Goal: Transaction & Acquisition: Purchase product/service

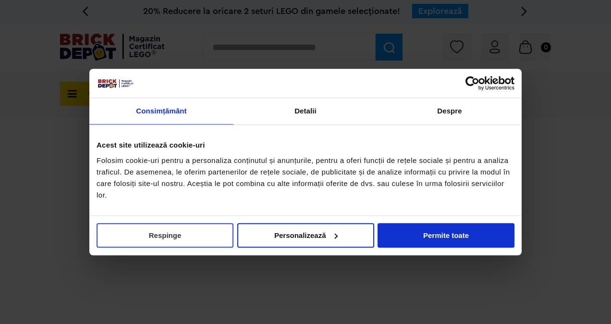
click at [192, 234] on button "Respinge" at bounding box center [165, 235] width 137 height 24
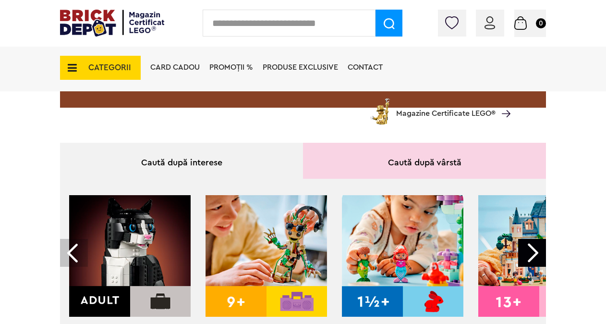
scroll to position [288, 0]
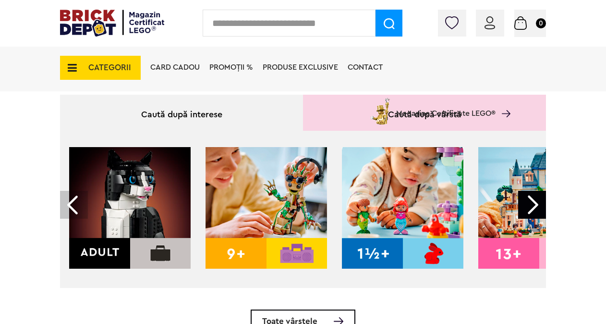
click at [542, 205] on div at bounding box center [532, 205] width 28 height 28
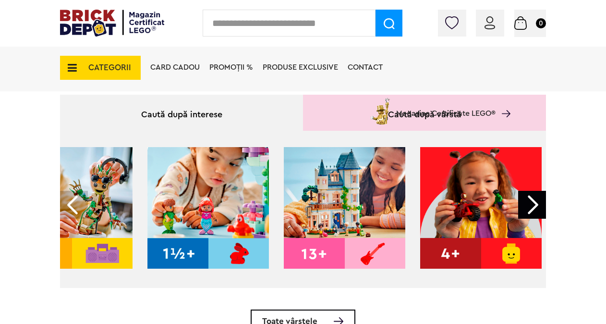
click at [542, 205] on div at bounding box center [532, 205] width 28 height 28
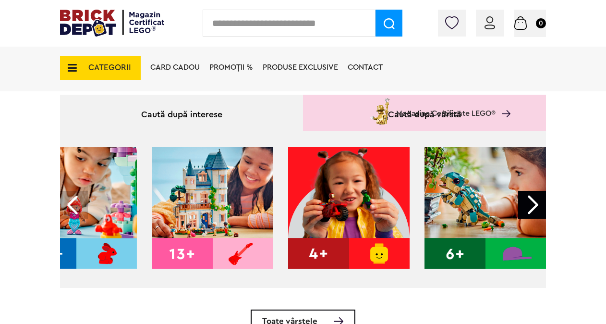
click at [542, 205] on div at bounding box center [532, 205] width 28 height 28
click at [538, 204] on div at bounding box center [532, 205] width 28 height 28
click at [537, 204] on div at bounding box center [532, 205] width 28 height 28
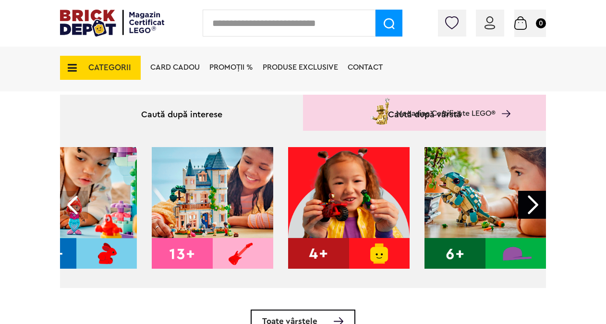
drag, startPoint x: 537, startPoint y: 206, endPoint x: 543, endPoint y: 208, distance: 6.2
click at [543, 208] on div at bounding box center [532, 205] width 28 height 28
click at [535, 205] on div at bounding box center [532, 205] width 28 height 28
click at [539, 207] on div at bounding box center [532, 205] width 28 height 28
click at [73, 206] on div at bounding box center [74, 205] width 28 height 28
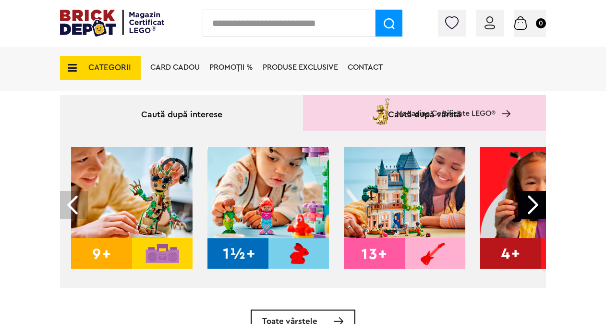
click at [73, 206] on div at bounding box center [74, 205] width 28 height 28
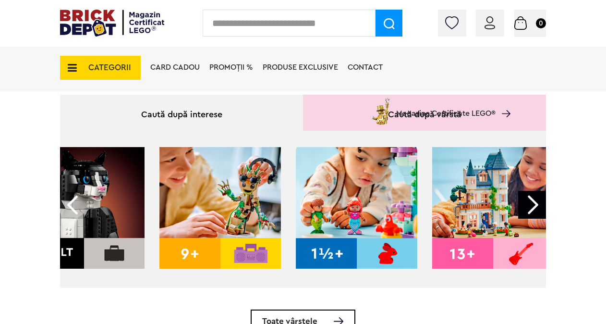
scroll to position [0, 0]
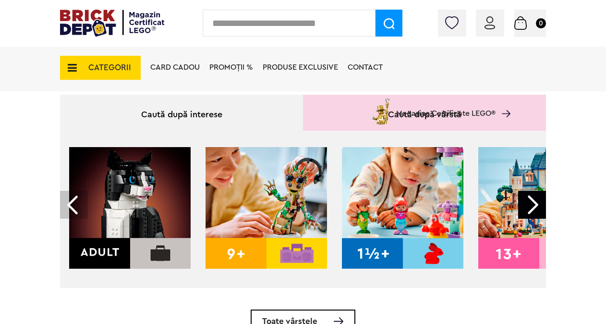
click at [165, 243] on img at bounding box center [130, 208] width 122 height 122
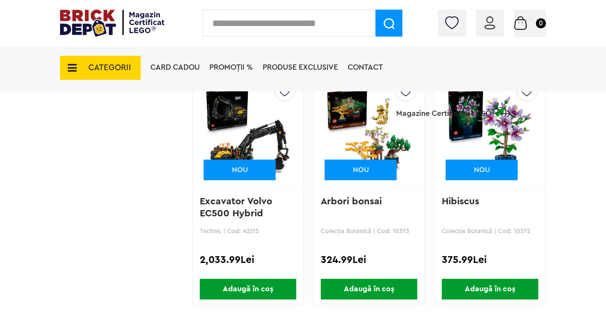
scroll to position [1633, 0]
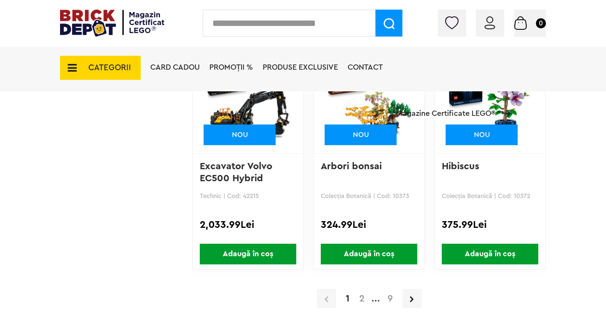
click at [363, 297] on a=Adult&order=1&page=2"] "2" at bounding box center [362, 299] width 15 height 10
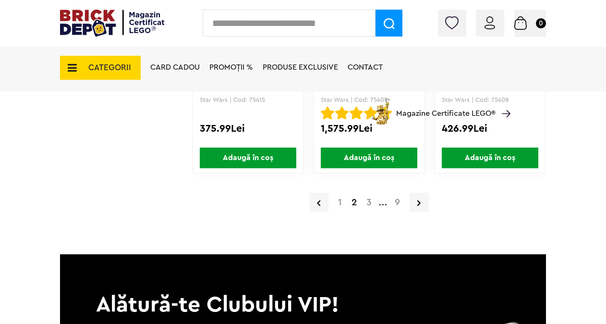
scroll to position [1681, 0]
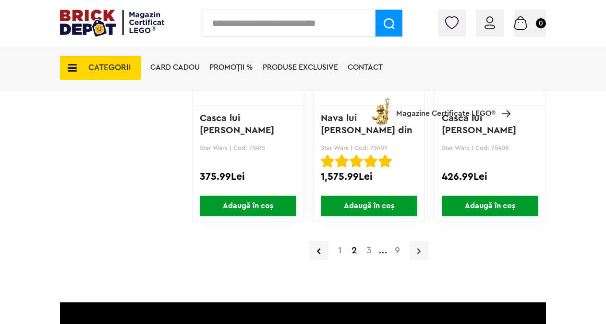
click at [420, 247] on icon at bounding box center [418, 251] width 3 height 10
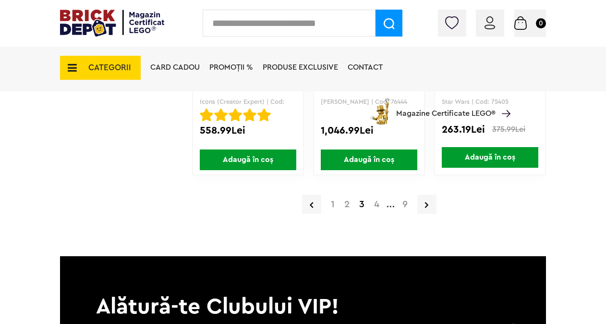
scroll to position [1777, 0]
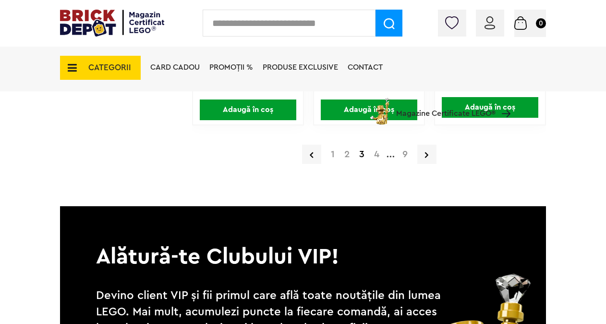
click at [372, 155] on a=Adult&order=1&page=4"] "4" at bounding box center [376, 154] width 15 height 10
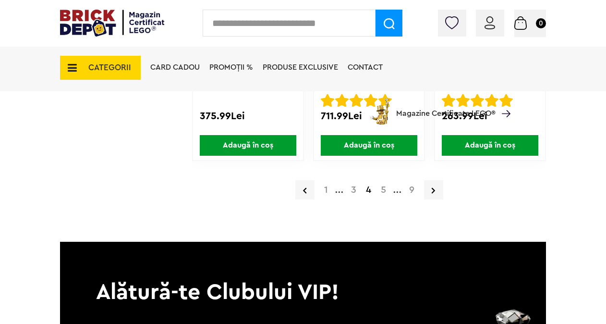
scroll to position [1777, 0]
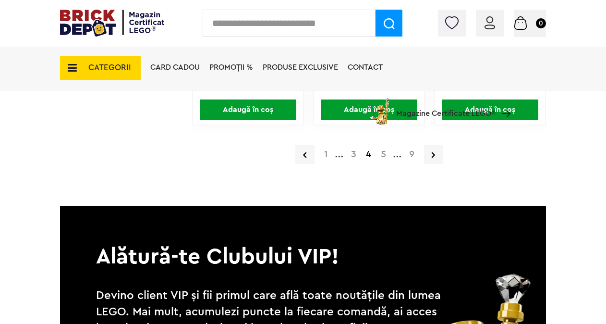
click at [382, 153] on a=Adult&order=1&page=5"] "5" at bounding box center [383, 154] width 15 height 10
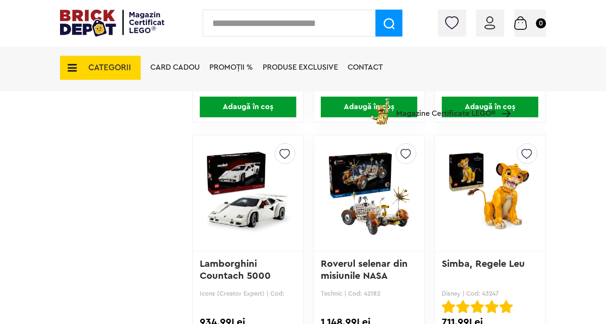
scroll to position [1282, 0]
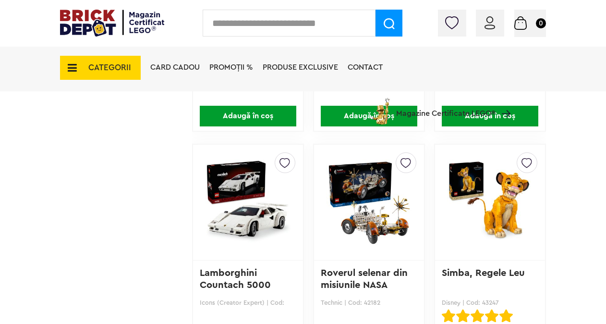
drag, startPoint x: 605, startPoint y: 151, endPoint x: 610, endPoint y: 167, distance: 16.6
click at [606, 167] on html "Adăugat în coș Către coșul tău Continuă cumpărăturile Cadou VIP 40266 Cutie de …" at bounding box center [303, 261] width 606 height 3087
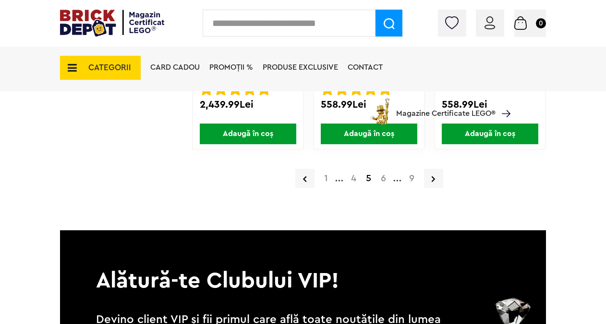
scroll to position [1738, 0]
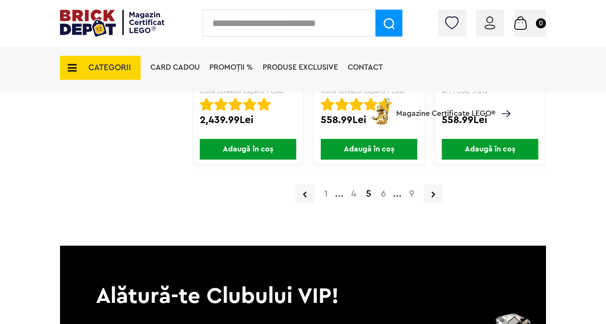
click at [384, 193] on a=Adult&order=1&page=6"] "6" at bounding box center [383, 194] width 15 height 10
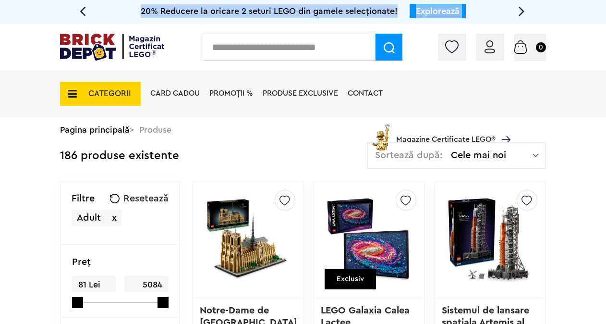
drag, startPoint x: 605, startPoint y: 15, endPoint x: 611, endPoint y: 40, distance: 25.7
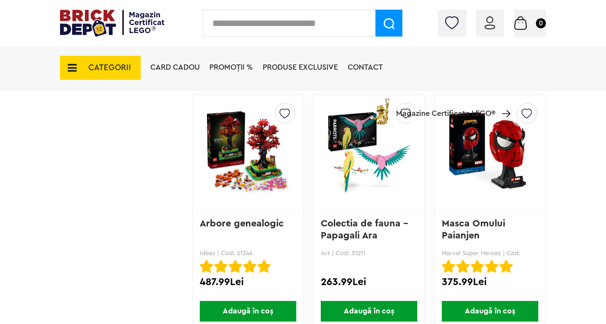
scroll to position [1573, 0]
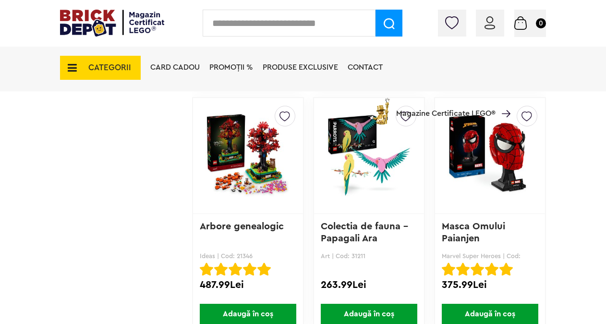
drag, startPoint x: 606, startPoint y: 186, endPoint x: 606, endPoint y: 195, distance: 8.6
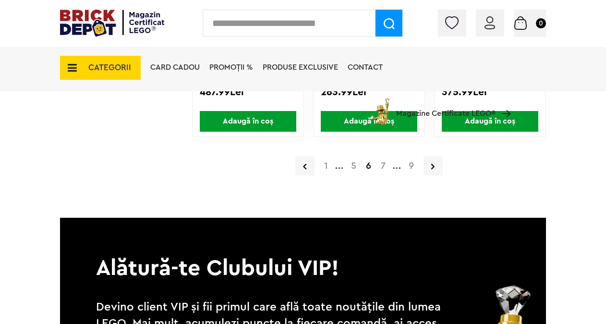
scroll to position [1748, 0]
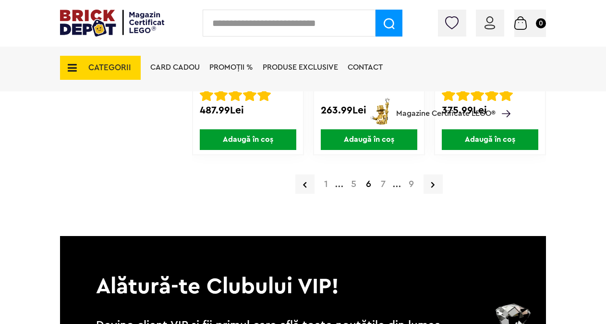
click at [381, 182] on a=Adult&order=1&page=7"] "7" at bounding box center [383, 184] width 14 height 10
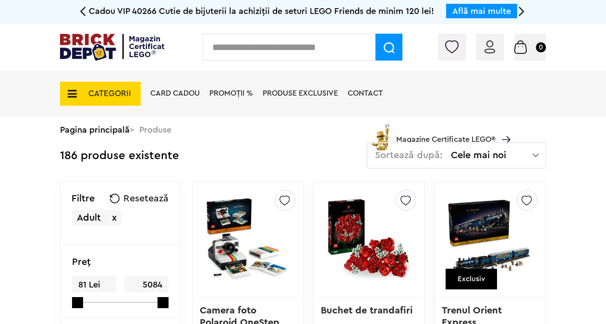
click at [603, 19] on div "Cadou VIP 40266 Cutie de bijuterii la achiziții de seturi LEGO Friends de minim…" at bounding box center [303, 12] width 606 height 24
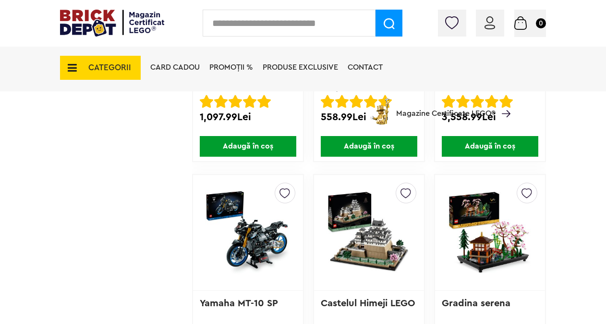
scroll to position [1650, 0]
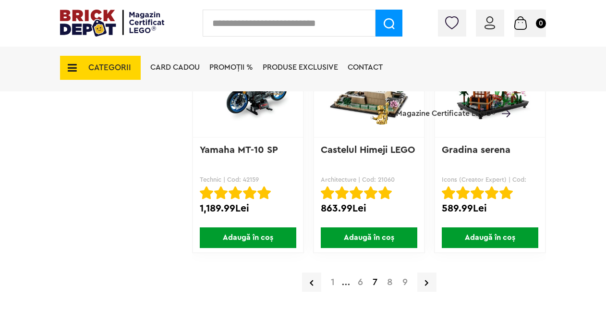
click at [332, 286] on a=Adult&order=1"] "1" at bounding box center [332, 282] width 13 height 10
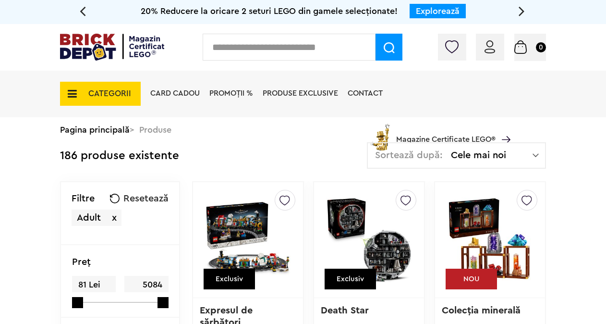
click at [332, 286] on div "Exclusiv" at bounding box center [350, 279] width 51 height 21
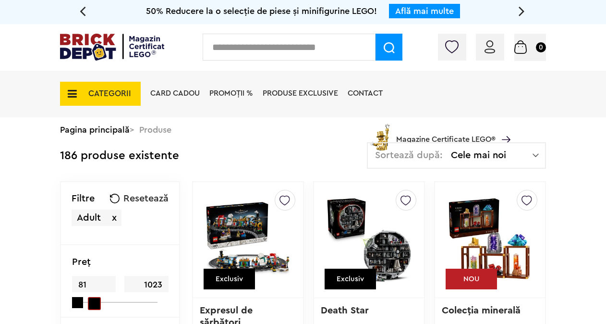
drag, startPoint x: 164, startPoint y: 302, endPoint x: 89, endPoint y: 308, distance: 75.2
click at [89, 308] on span at bounding box center [94, 303] width 13 height 13
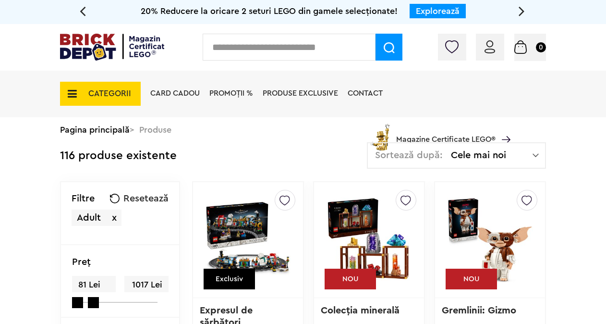
drag, startPoint x: 605, startPoint y: 24, endPoint x: 605, endPoint y: 34, distance: 9.6
click at [605, 34] on div "Conectare Coș 0" at bounding box center [303, 47] width 606 height 47
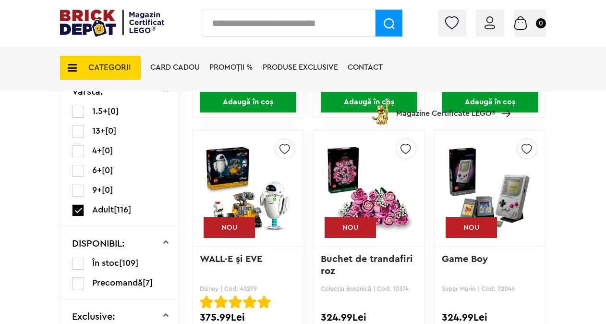
scroll to position [355, 0]
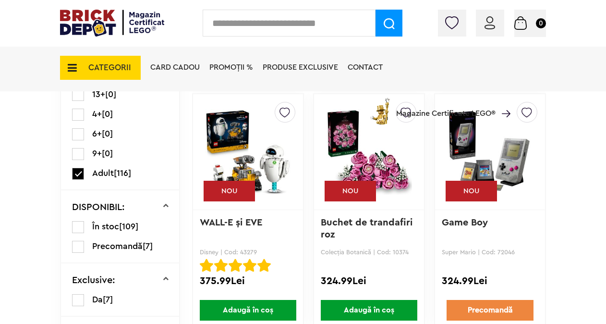
click at [74, 94] on div "CATEGORII Jucării LEGO Card Cadou LEGO Animal Crossing Architecture Art Bluey B…" at bounding box center [303, 85] width 486 height 80
click at [75, 88] on div "CATEGORII Jucării LEGO Card Cadou LEGO Animal Crossing Architecture Art Bluey B…" at bounding box center [303, 85] width 486 height 80
click at [76, 92] on div "CATEGORII Jucării LEGO Card Cadou LEGO Animal Crossing Architecture Art Bluey B…" at bounding box center [303, 85] width 486 height 80
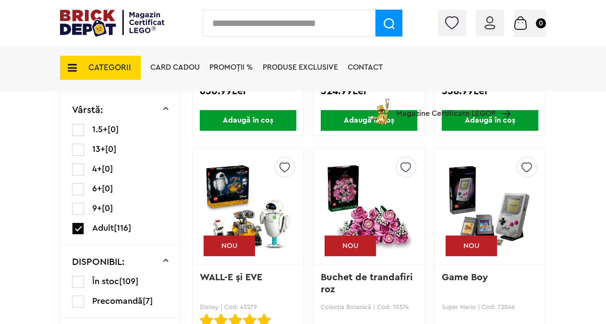
scroll to position [294, 0]
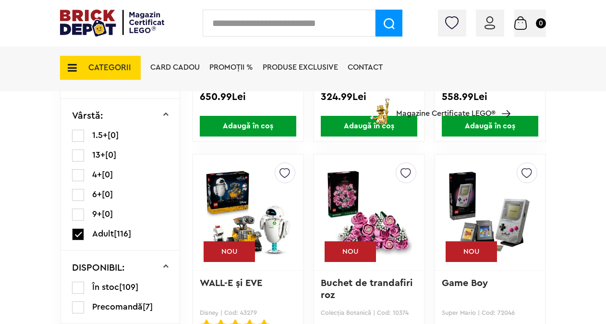
click at [77, 150] on label at bounding box center [78, 155] width 12 height 12
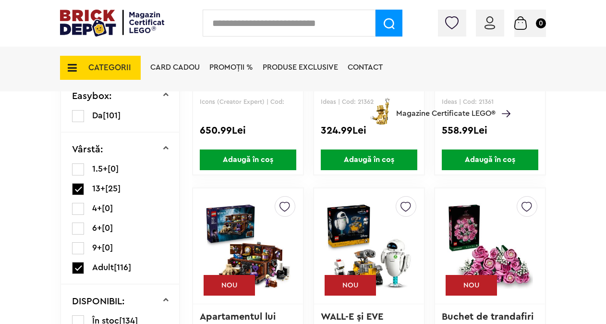
scroll to position [254, 0]
